Goal: Go to known website: Access a specific website the user already knows

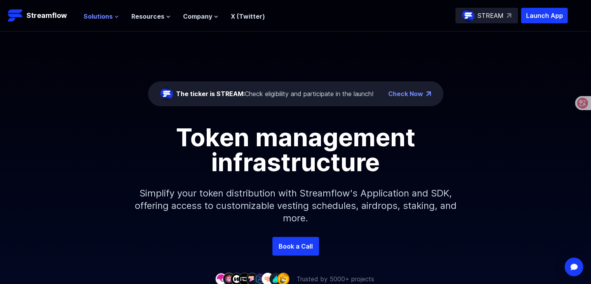
click at [110, 17] on span "Solutions" at bounding box center [98, 16] width 29 height 9
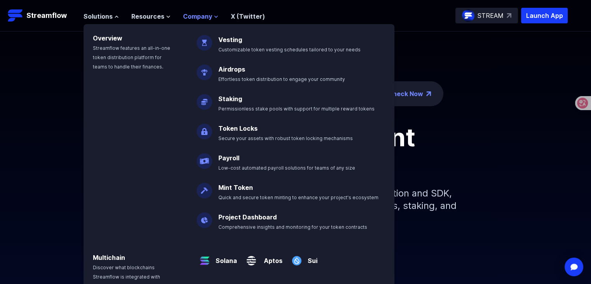
click at [201, 20] on span "Company" at bounding box center [197, 16] width 29 height 9
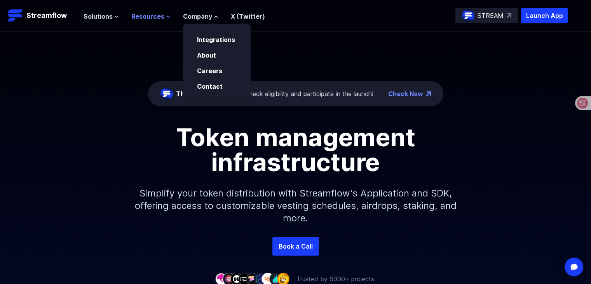
click at [151, 18] on span "Resources" at bounding box center [147, 16] width 33 height 9
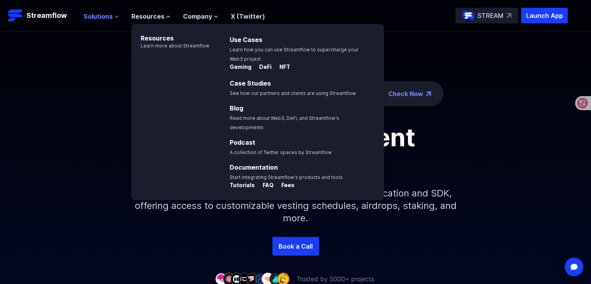
click at [116, 19] on icon at bounding box center [116, 16] width 5 height 5
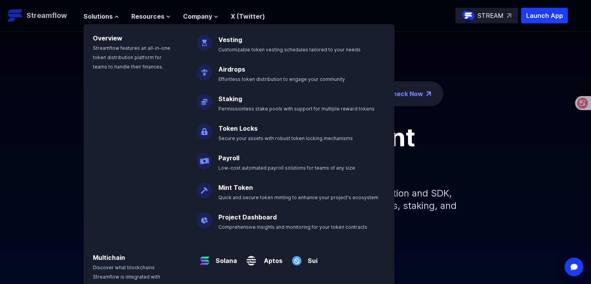
click at [55, 16] on p "Streamflow" at bounding box center [46, 15] width 40 height 11
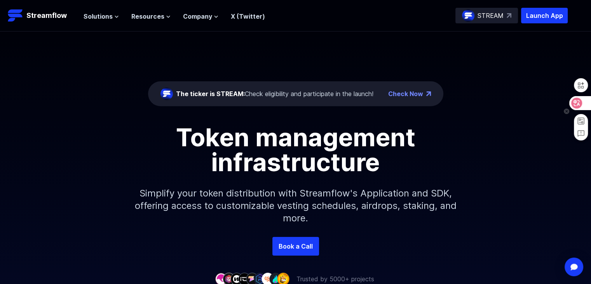
click at [580, 103] on icon at bounding box center [576, 103] width 11 height 11
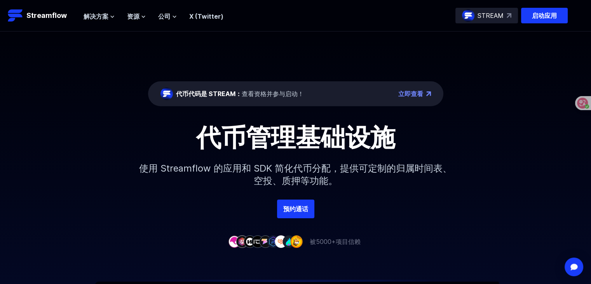
click at [248, 94] on font "代币代码是 STREAM： 查看资格并参与启动！" at bounding box center [240, 94] width 128 height 8
click at [405, 91] on font "立即查看" at bounding box center [410, 94] width 25 height 8
click at [111, 16] on icon at bounding box center [112, 16] width 5 height 5
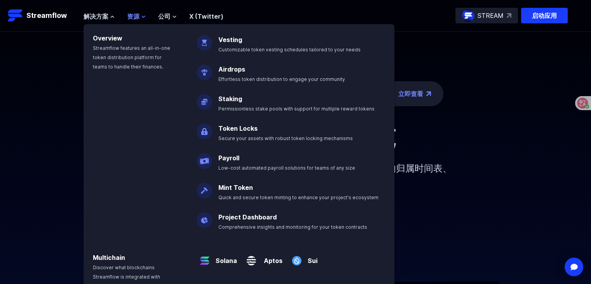
click at [143, 16] on icon at bounding box center [143, 16] width 5 height 5
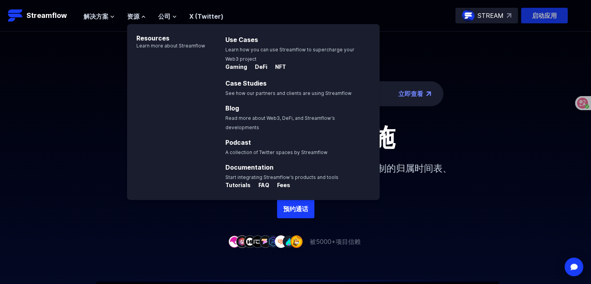
click at [546, 19] on font "启动应用" at bounding box center [544, 16] width 25 height 8
